Goal: Information Seeking & Learning: Learn about a topic

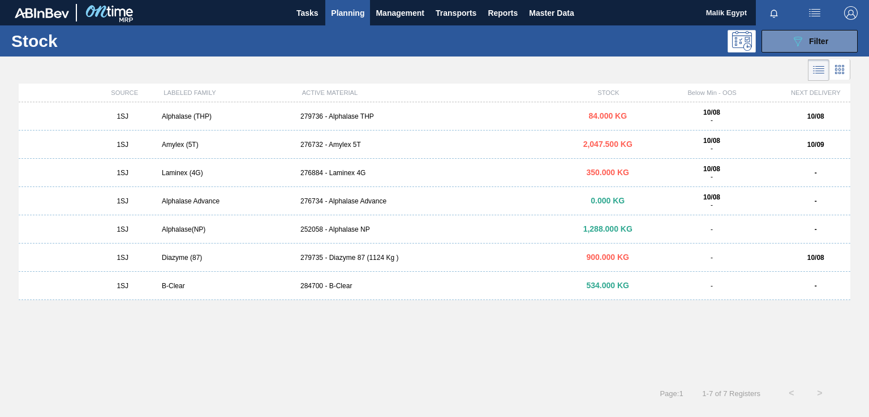
click at [466, 372] on div "1SJ Alphalase (THP) 279736 - Alphalase THP 84.000 KG 10/08 - 10/08 1SJ Amylex (…" at bounding box center [434, 237] width 831 height 270
click at [484, 353] on div "1SJ Alphalase (THP) 279736 - Alphalase THP 84.000 KG 10/08 - 10/08 1SJ Amylex (…" at bounding box center [434, 237] width 831 height 270
click at [561, 339] on div "1SJ Alphalase (THP) 279736 - Alphalase THP 84.000 KG 10/08 - 10/08 1SJ Amylex (…" at bounding box center [434, 237] width 831 height 270
click at [792, 42] on icon "089F7B8B-B2A5-4AFE-B5C0-19BA573D28AC" at bounding box center [798, 42] width 14 height 14
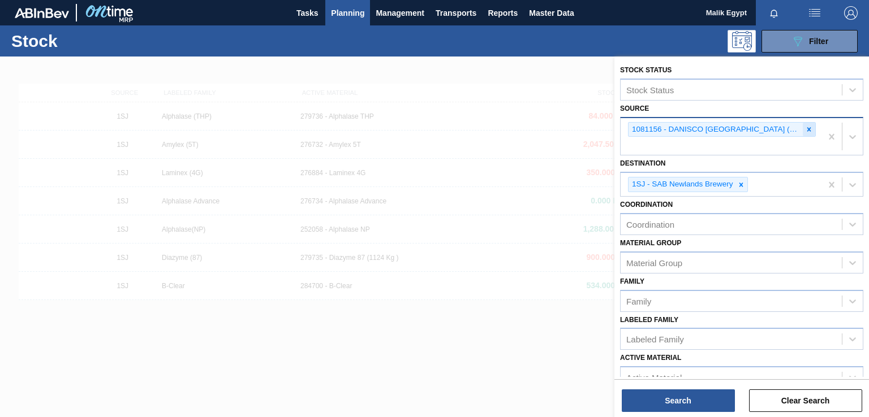
click at [805, 130] on icon at bounding box center [809, 130] width 8 height 8
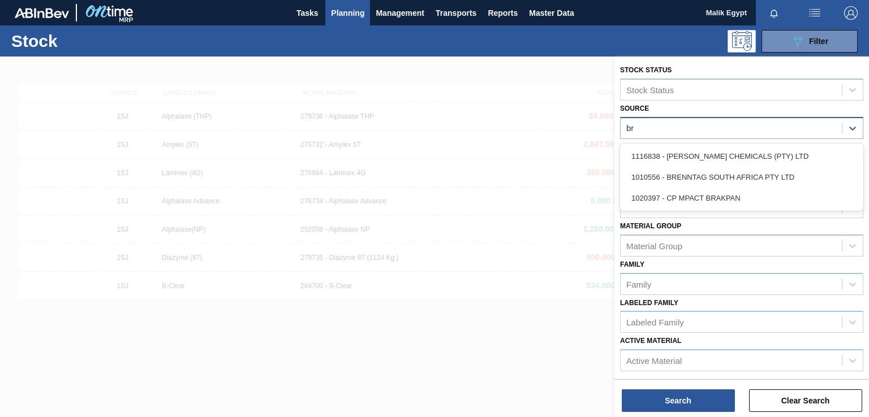
type input "bre"
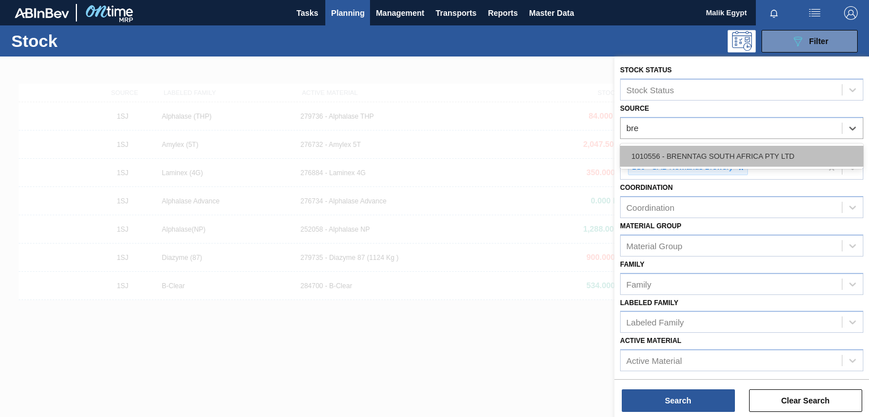
click at [767, 163] on div "1010556 - BRENNTAG SOUTH AFRICA PTY LTD" at bounding box center [741, 156] width 243 height 21
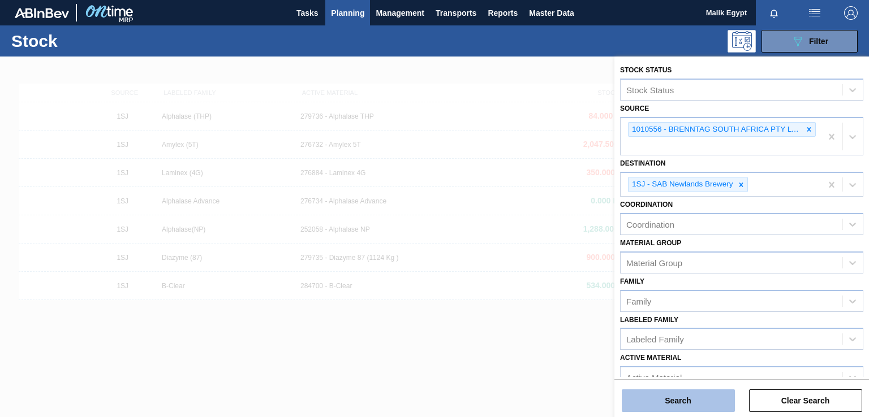
click at [683, 402] on button "Search" at bounding box center [678, 401] width 113 height 23
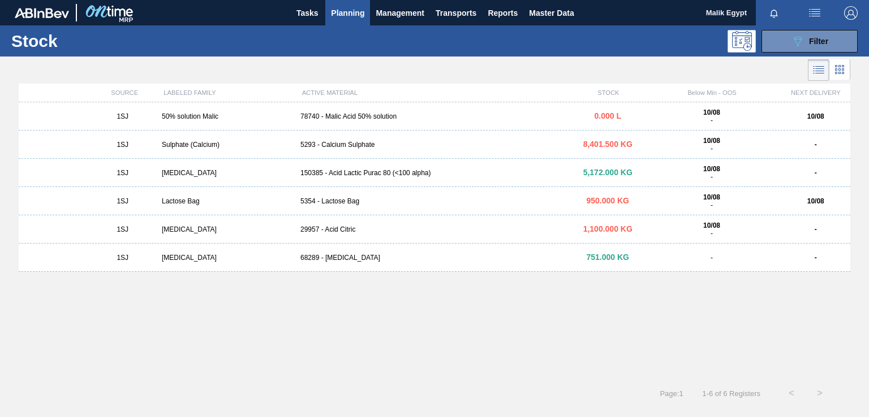
click at [362, 117] on div "78740 - Malic Acid 50% solution" at bounding box center [434, 117] width 277 height 8
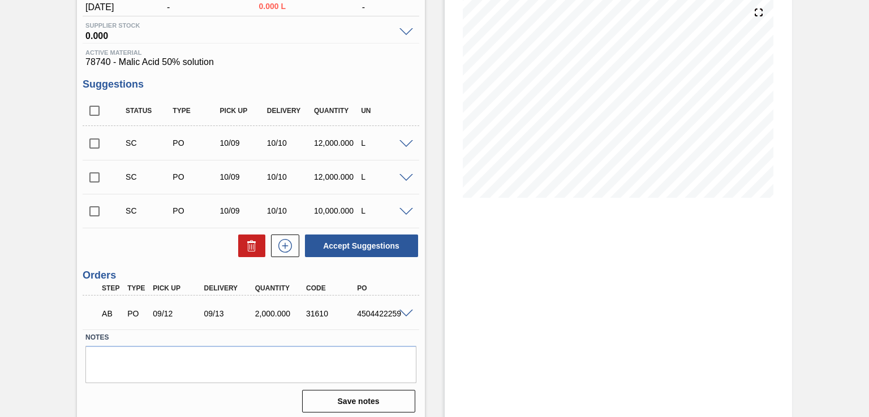
scroll to position [138, 0]
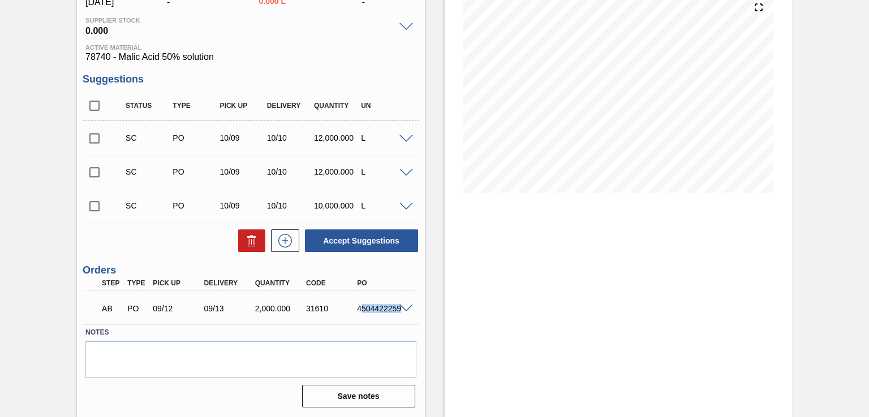
drag, startPoint x: 359, startPoint y: 308, endPoint x: 402, endPoint y: 308, distance: 43.0
click at [402, 308] on div "AB PO 09/12 09/13 2,000.000 31610 4504422259" at bounding box center [251, 308] width 336 height 28
click at [373, 326] on label "Notes" at bounding box center [250, 333] width 330 height 16
drag, startPoint x: 358, startPoint y: 308, endPoint x: 409, endPoint y: 315, distance: 51.9
click at [409, 315] on div "AB PO 09/12 09/13 2,000.000 31610 4504422259" at bounding box center [251, 308] width 336 height 28
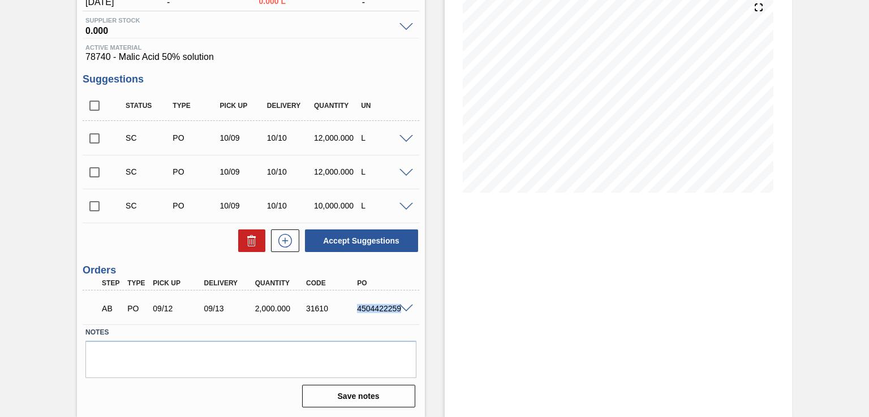
copy div "4504422259"
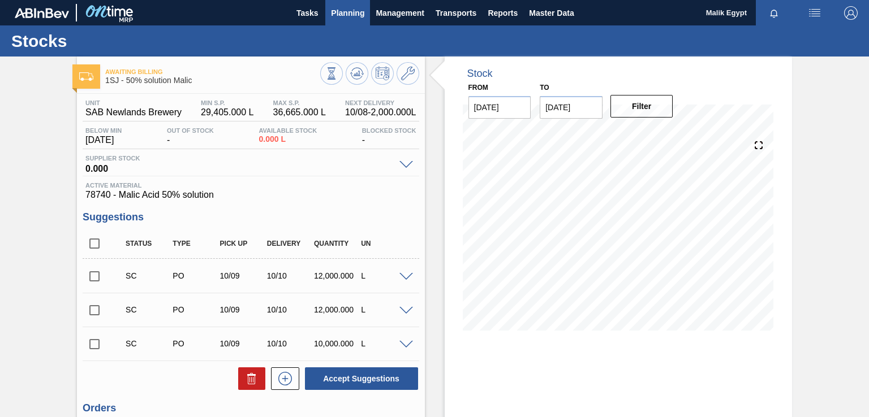
click at [352, 8] on span "Planning" at bounding box center [347, 13] width 33 height 14
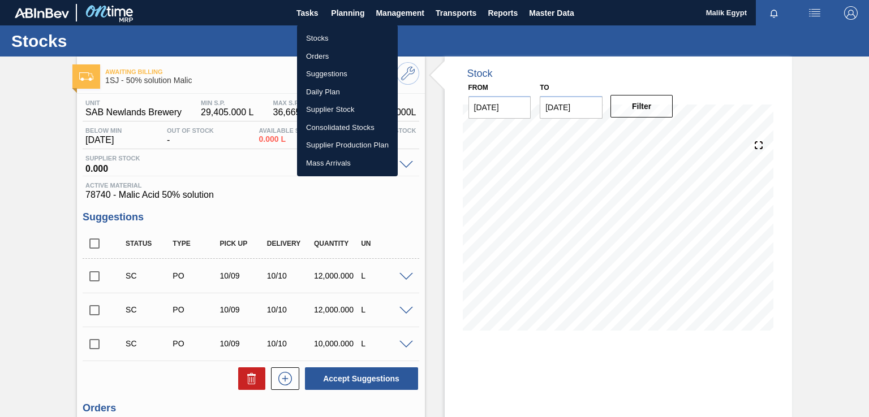
click at [319, 37] on li "Stocks" at bounding box center [347, 38] width 101 height 18
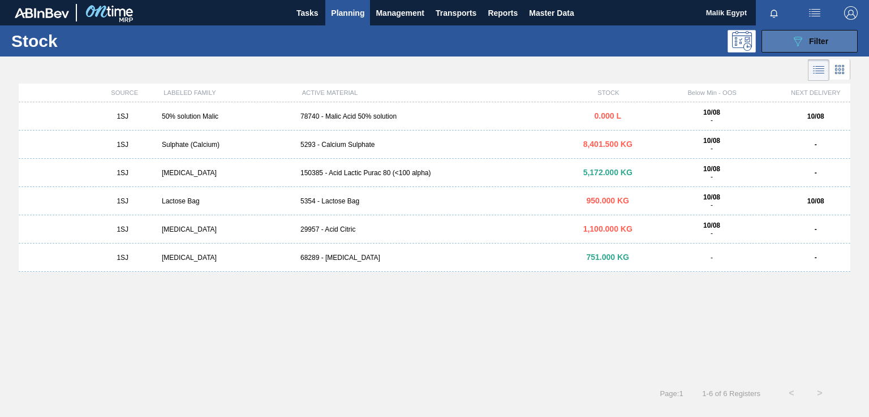
click at [803, 41] on icon "089F7B8B-B2A5-4AFE-B5C0-19BA573D28AC" at bounding box center [798, 42] width 14 height 14
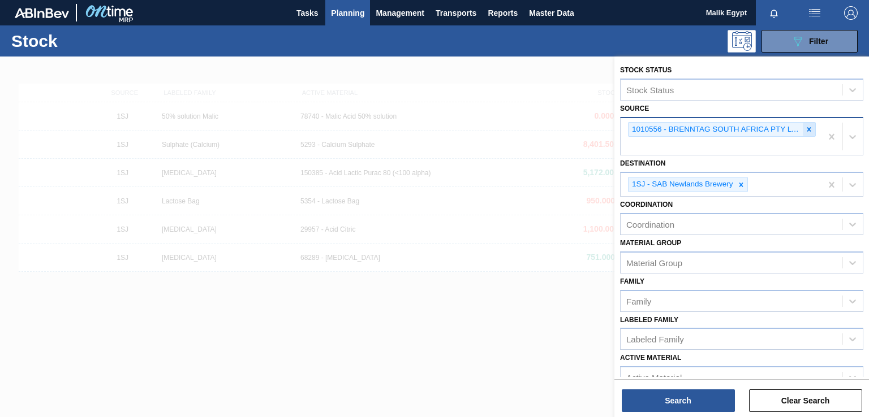
click at [807, 129] on icon at bounding box center [809, 130] width 8 height 8
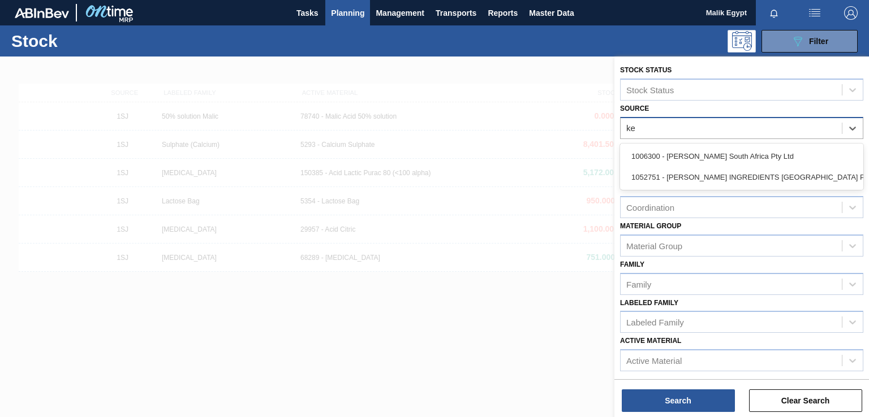
type input "ker"
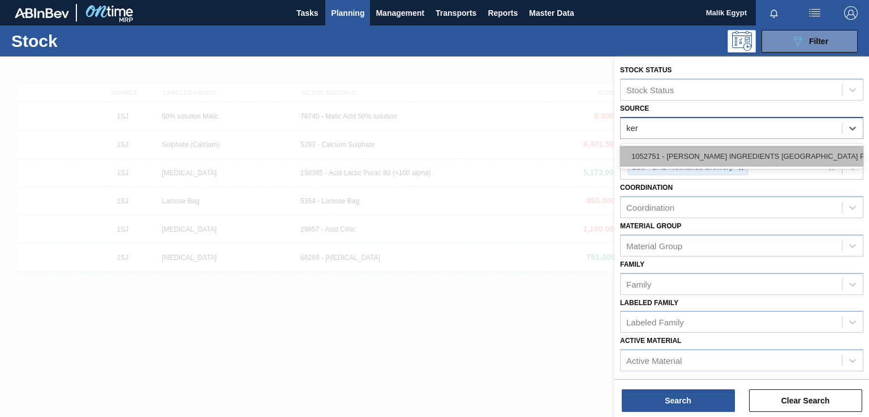
click at [769, 157] on div "1052751 - [PERSON_NAME] INGREDIENTS [GEOGRAPHIC_DATA] PTY" at bounding box center [741, 156] width 243 height 21
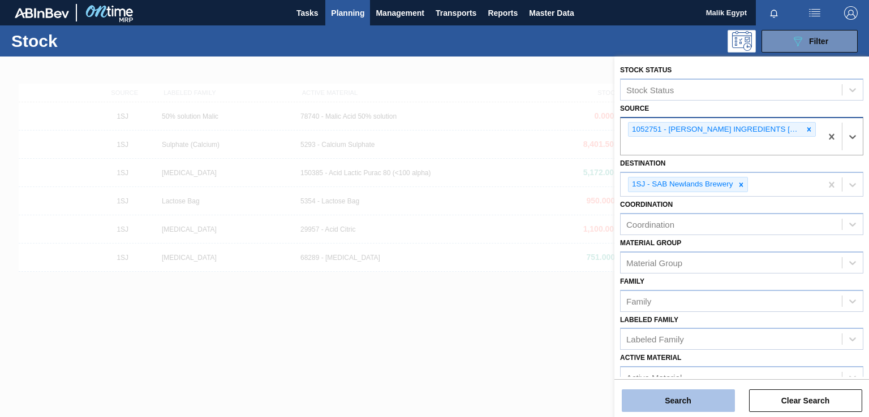
click at [696, 401] on button "Search" at bounding box center [678, 401] width 113 height 23
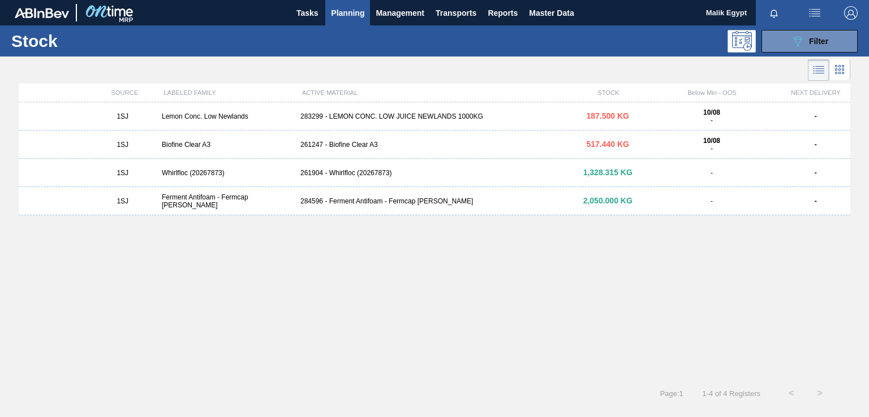
click at [392, 204] on div "284596 - Ferment Antifoam - Fermcap [PERSON_NAME]" at bounding box center [434, 201] width 277 height 8
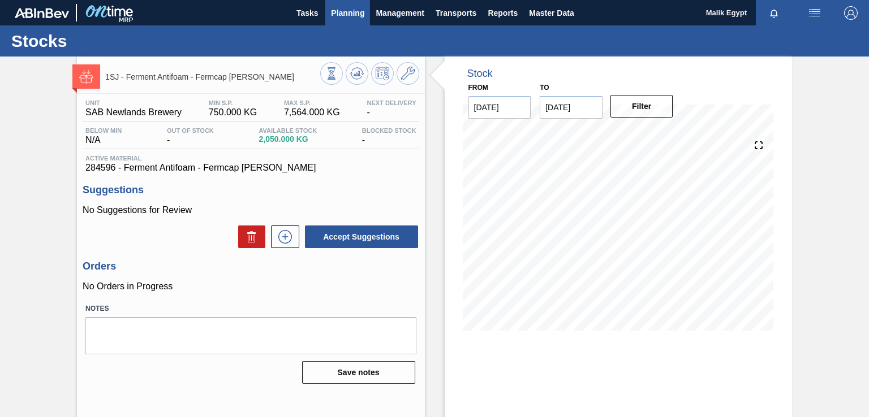
click at [350, 10] on span "Planning" at bounding box center [347, 13] width 33 height 14
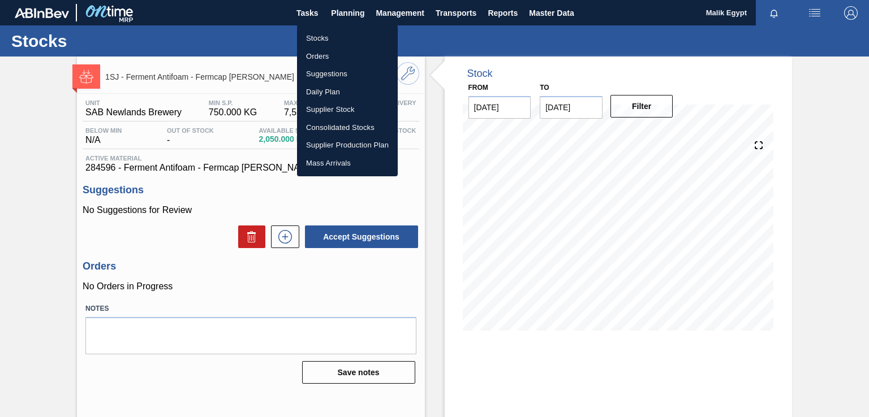
click at [325, 37] on li "Stocks" at bounding box center [347, 38] width 101 height 18
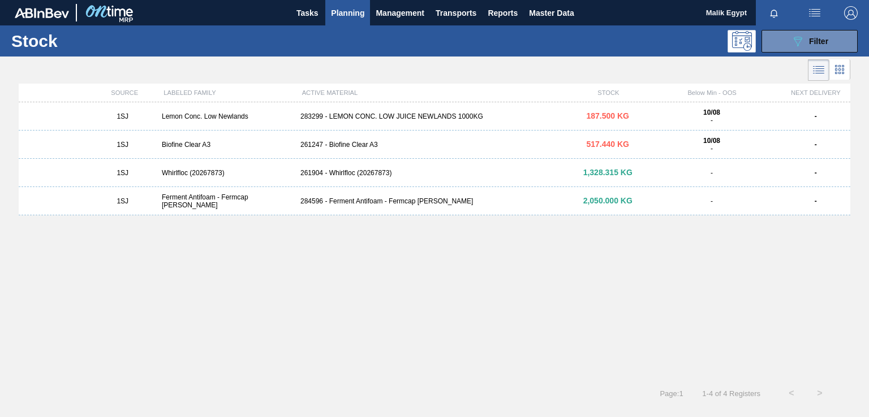
click at [411, 114] on div "283299 - LEMON CONC. LOW JUICE NEWLANDS 1000KG" at bounding box center [434, 117] width 277 height 8
